Goal: Task Accomplishment & Management: Use online tool/utility

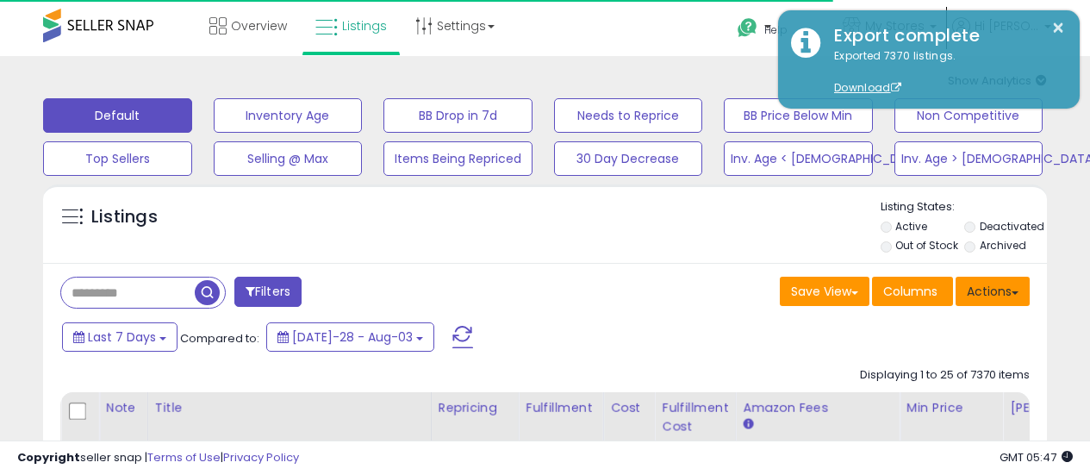
click at [1002, 277] on button "Actions" at bounding box center [992, 291] width 74 height 29
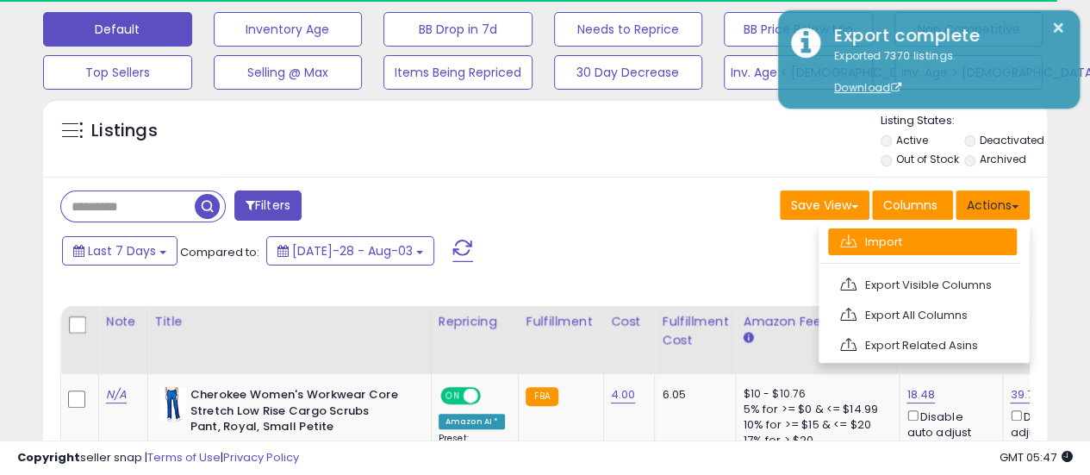
scroll to position [86, 0]
click at [991, 242] on link "Import" at bounding box center [922, 241] width 189 height 27
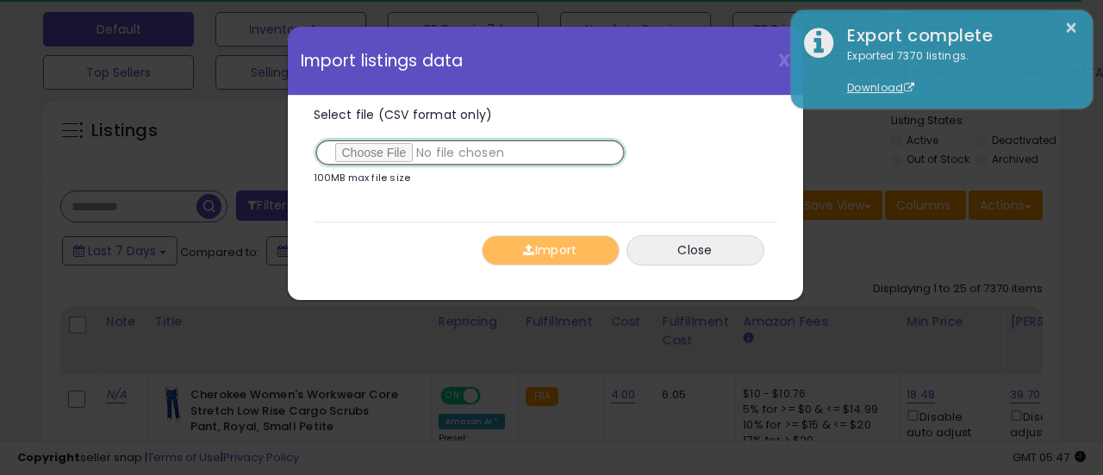
click at [389, 146] on input "Select file (CSV format only)" at bounding box center [470, 152] width 313 height 29
type input "**********"
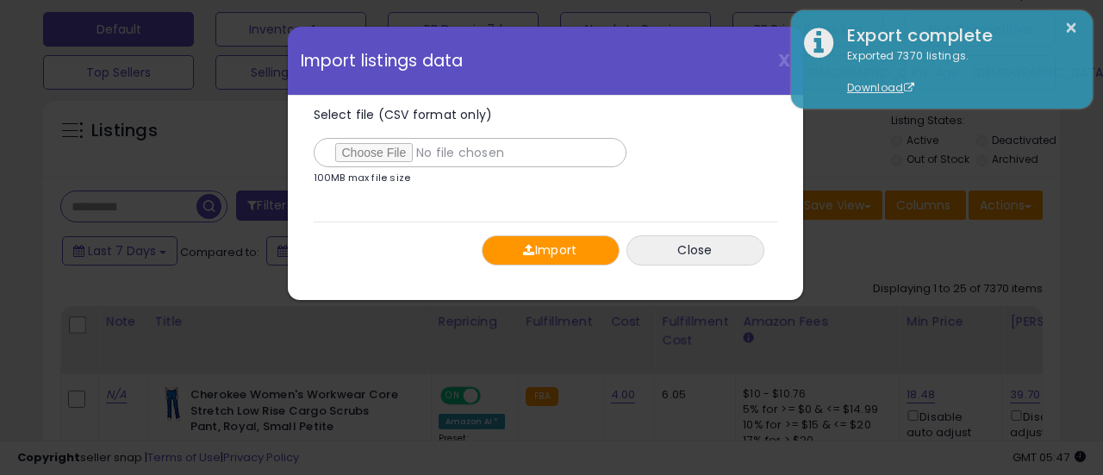
click at [571, 255] on button "Import" at bounding box center [551, 250] width 138 height 30
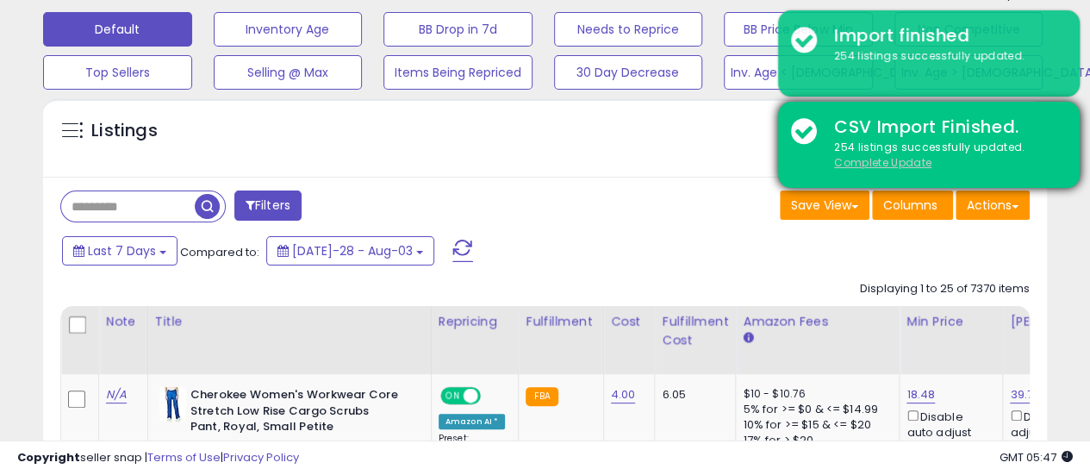
click at [917, 164] on u "Complete Update" at bounding box center [882, 162] width 97 height 15
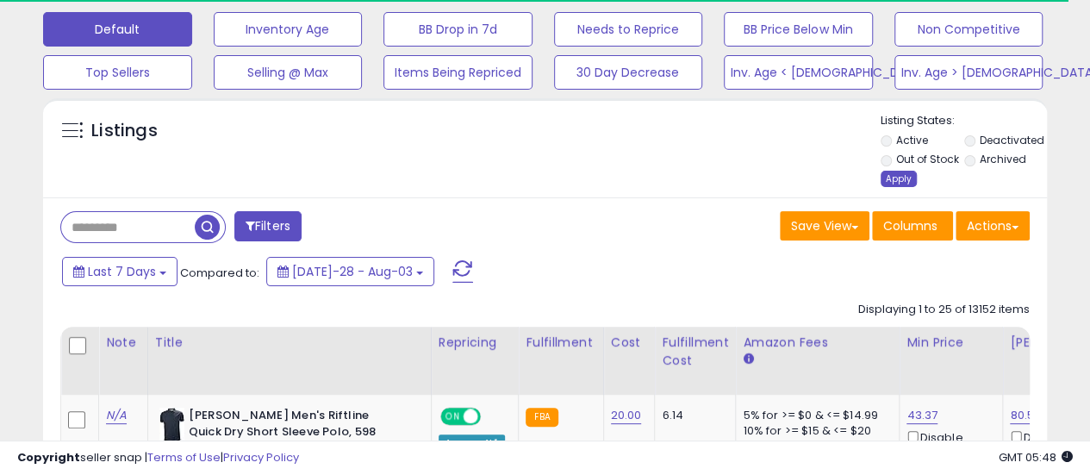
click at [888, 180] on div "Apply" at bounding box center [898, 179] width 36 height 16
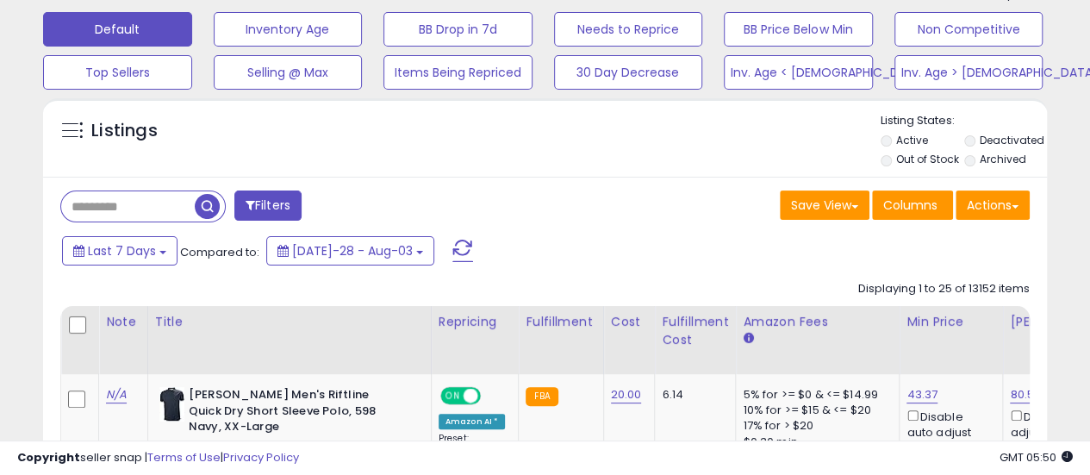
click at [610, 193] on div "Save View Save As New View Columns Actions [GEOGRAPHIC_DATA]" at bounding box center [794, 207] width 498 height 34
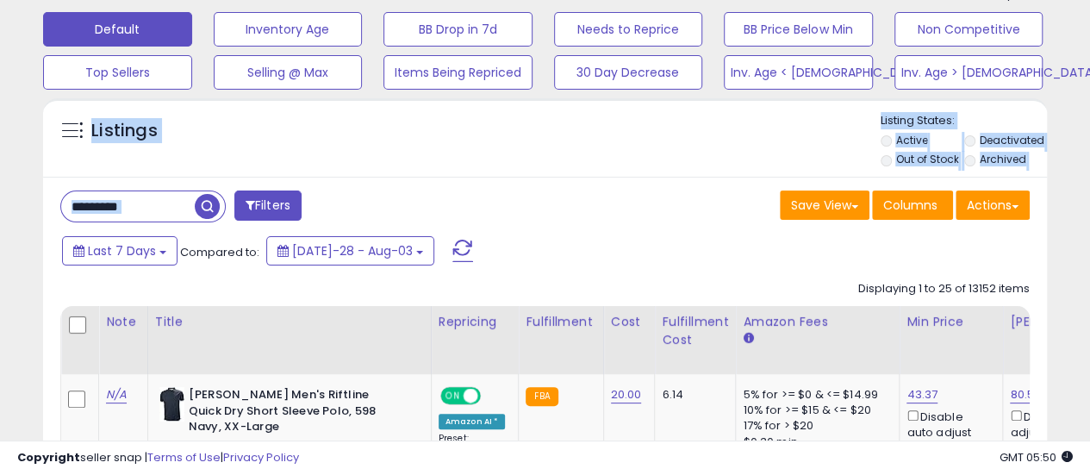
drag, startPoint x: 173, startPoint y: 165, endPoint x: 110, endPoint y: 157, distance: 63.5
click at [482, 209] on div "Filters" at bounding box center [296, 207] width 498 height 34
click at [514, 202] on div "Filters" at bounding box center [296, 207] width 498 height 34
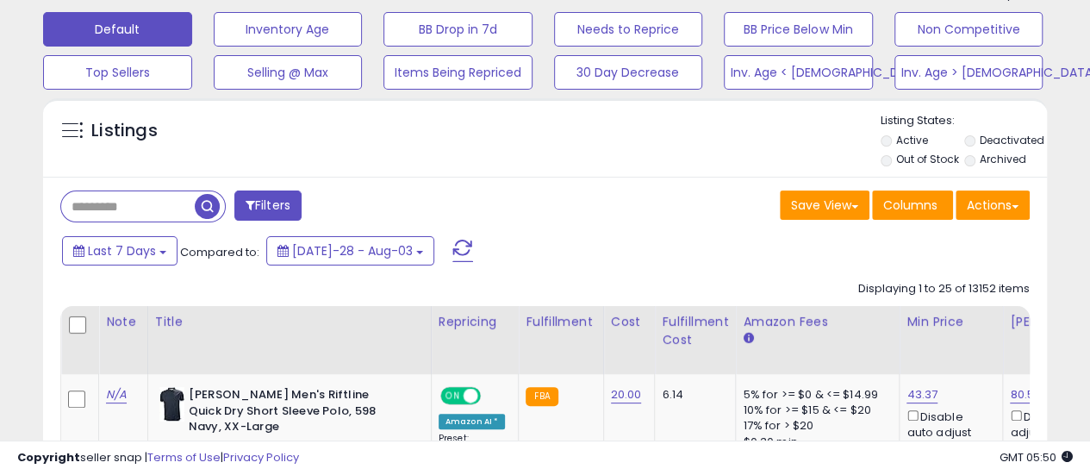
click at [929, 165] on label "Out of Stock" at bounding box center [926, 159] width 63 height 15
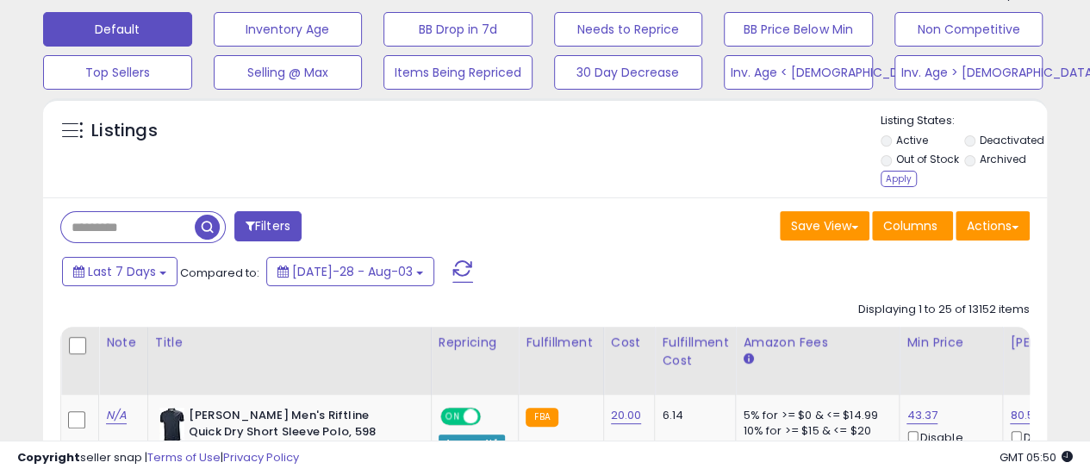
click at [927, 159] on label "Out of Stock" at bounding box center [926, 159] width 63 height 15
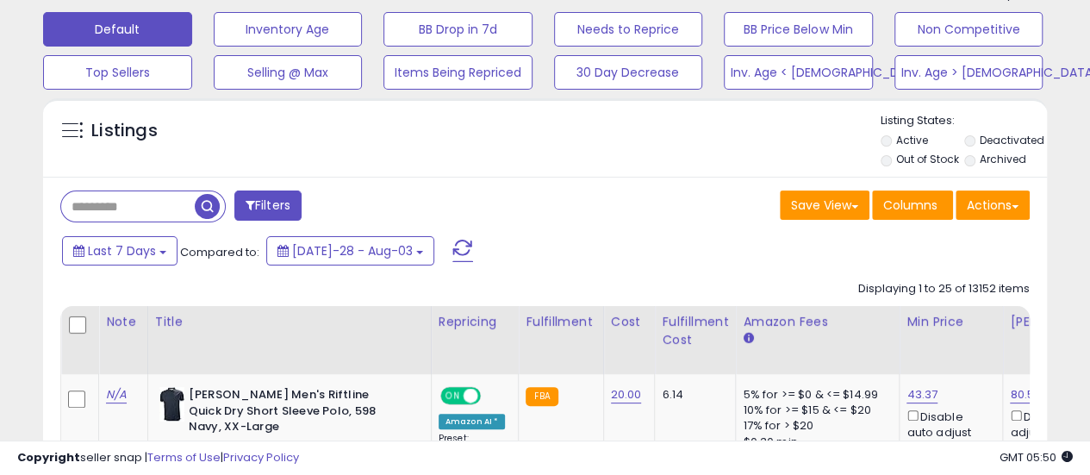
click at [699, 146] on div "Listings" at bounding box center [545, 142] width 1004 height 59
